Goal: Ask a question

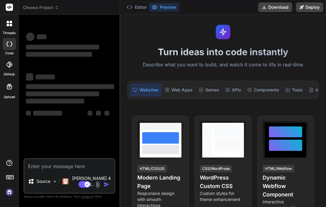
scroll to position [11, 0]
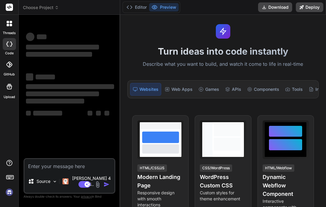
type textarea "x"
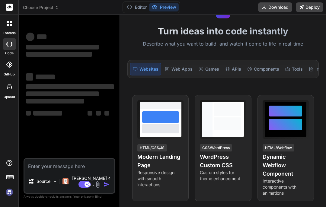
scroll to position [37, 0]
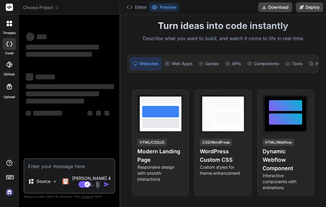
click at [205, 61] on div "Games" at bounding box center [208, 63] width 25 height 13
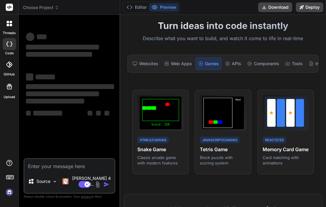
click at [160, 63] on div "Websites" at bounding box center [145, 63] width 31 height 13
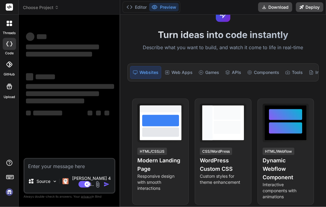
scroll to position [25, 0]
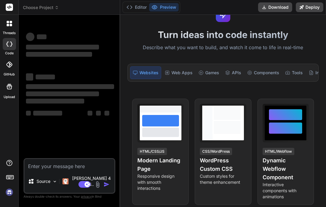
click at [42, 170] on textarea at bounding box center [69, 164] width 90 height 11
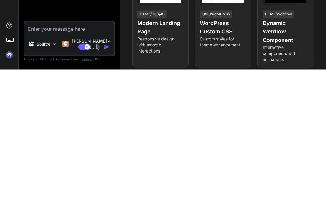
type textarea "I"
type textarea "x"
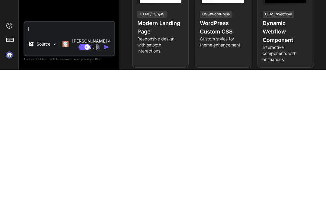
type textarea "I"
type textarea "x"
type textarea "I n"
type textarea "x"
type textarea "I ne"
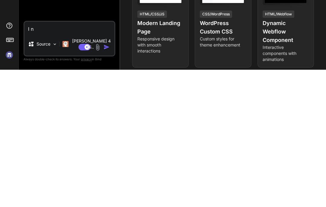
type textarea "x"
type textarea "I nee"
type textarea "x"
type textarea "I need"
type textarea "x"
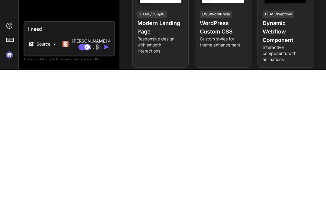
type textarea "I need"
type textarea "x"
type textarea "I need h"
type textarea "x"
type textarea "I need he"
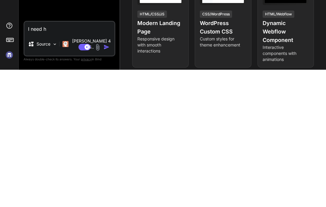
type textarea "x"
type textarea "I need hel"
type textarea "x"
type textarea "I need help"
type textarea "x"
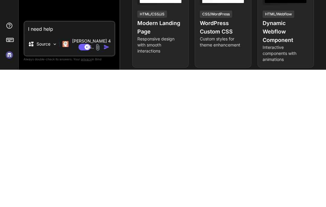
type textarea "I need help"
type textarea "x"
type textarea "I need help c"
type textarea "x"
type textarea "I need help co"
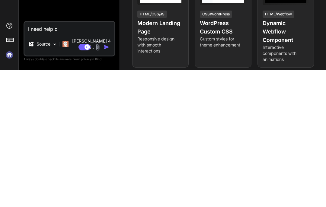
type textarea "x"
type textarea "I need help cod"
type textarea "x"
type textarea "I need help codi"
type textarea "x"
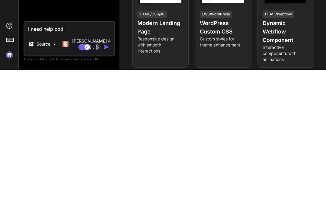
type textarea "I need help codin"
type textarea "x"
type textarea "I need help coding"
type textarea "x"
type textarea "I need help coding"
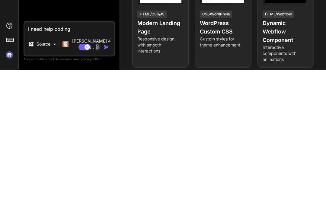
click at [112, 173] on div "Source Claude 4 S.." at bounding box center [69, 183] width 90 height 21
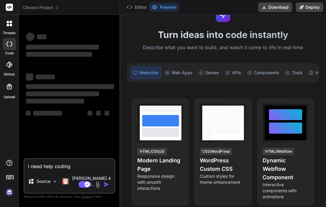
click at [101, 181] on img at bounding box center [97, 184] width 7 height 7
click at [214, 66] on div "Games" at bounding box center [208, 72] width 25 height 13
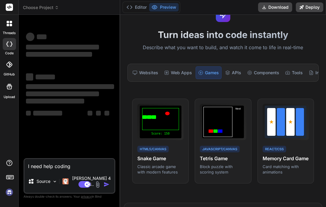
click at [295, 108] on div at bounding box center [290, 122] width 8 height 28
click at [291, 108] on div at bounding box center [290, 122] width 8 height 28
click at [280, 164] on p "Card matching with animations" at bounding box center [286, 169] width 46 height 11
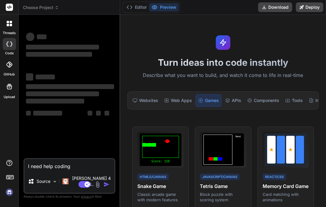
scroll to position [0, 0]
click at [283, 11] on button "Download" at bounding box center [275, 7] width 34 height 10
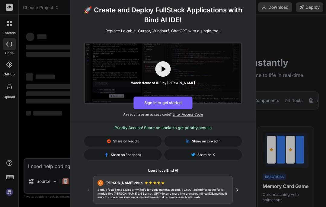
type textarea "x"
